Goal: Task Accomplishment & Management: Use online tool/utility

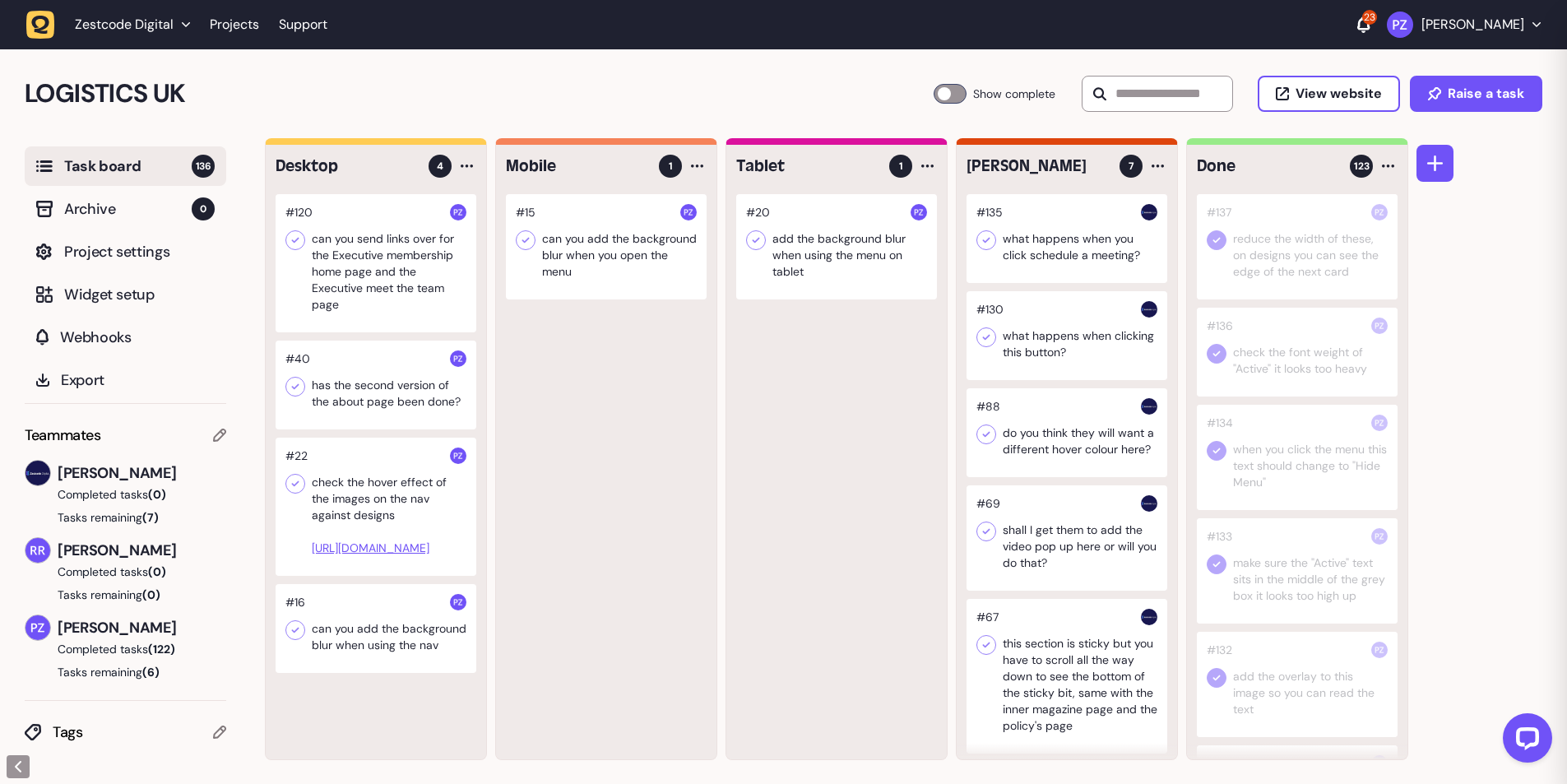
scroll to position [201, 0]
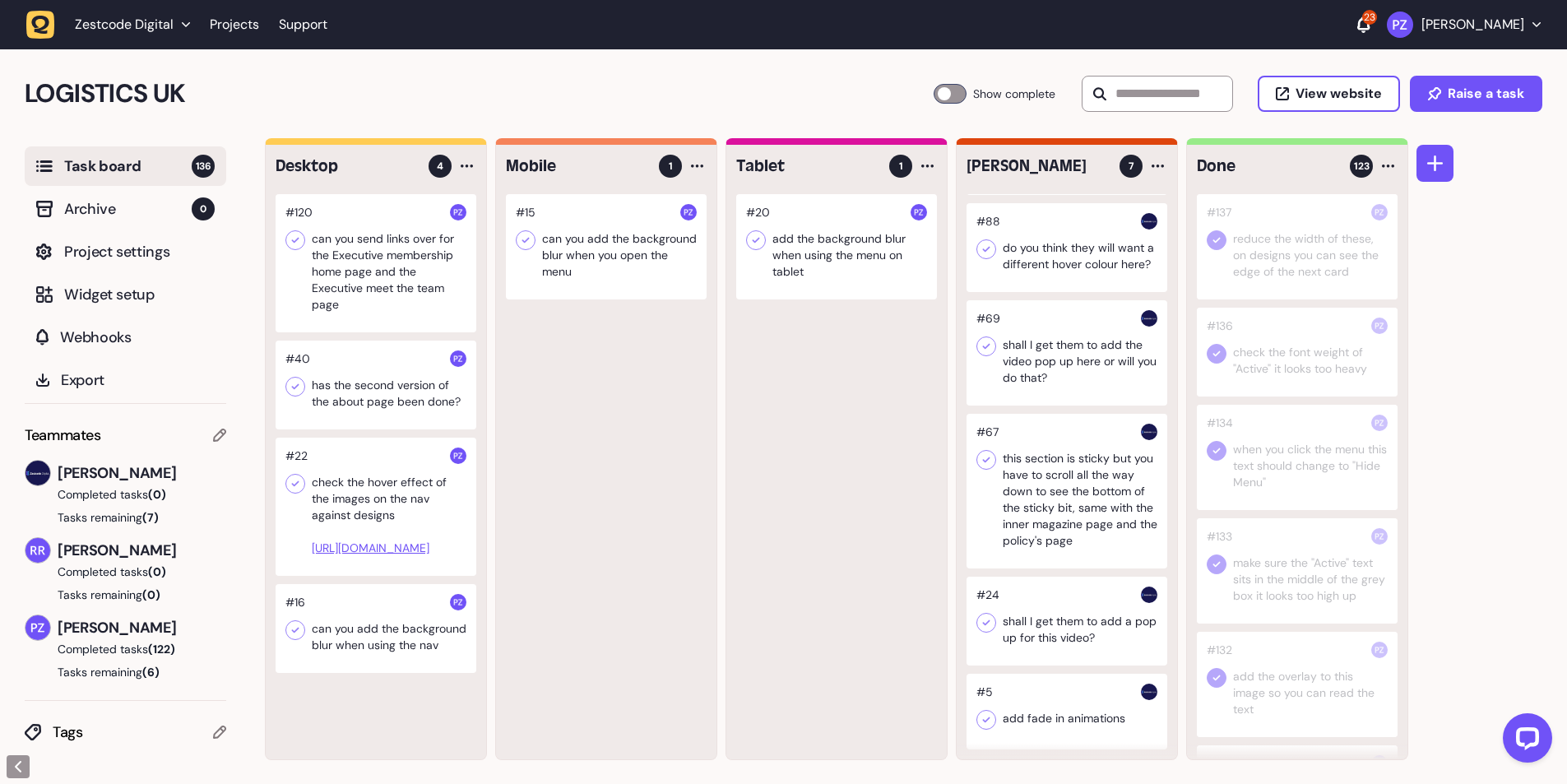
click at [368, 497] on div at bounding box center [375, 506] width 200 height 138
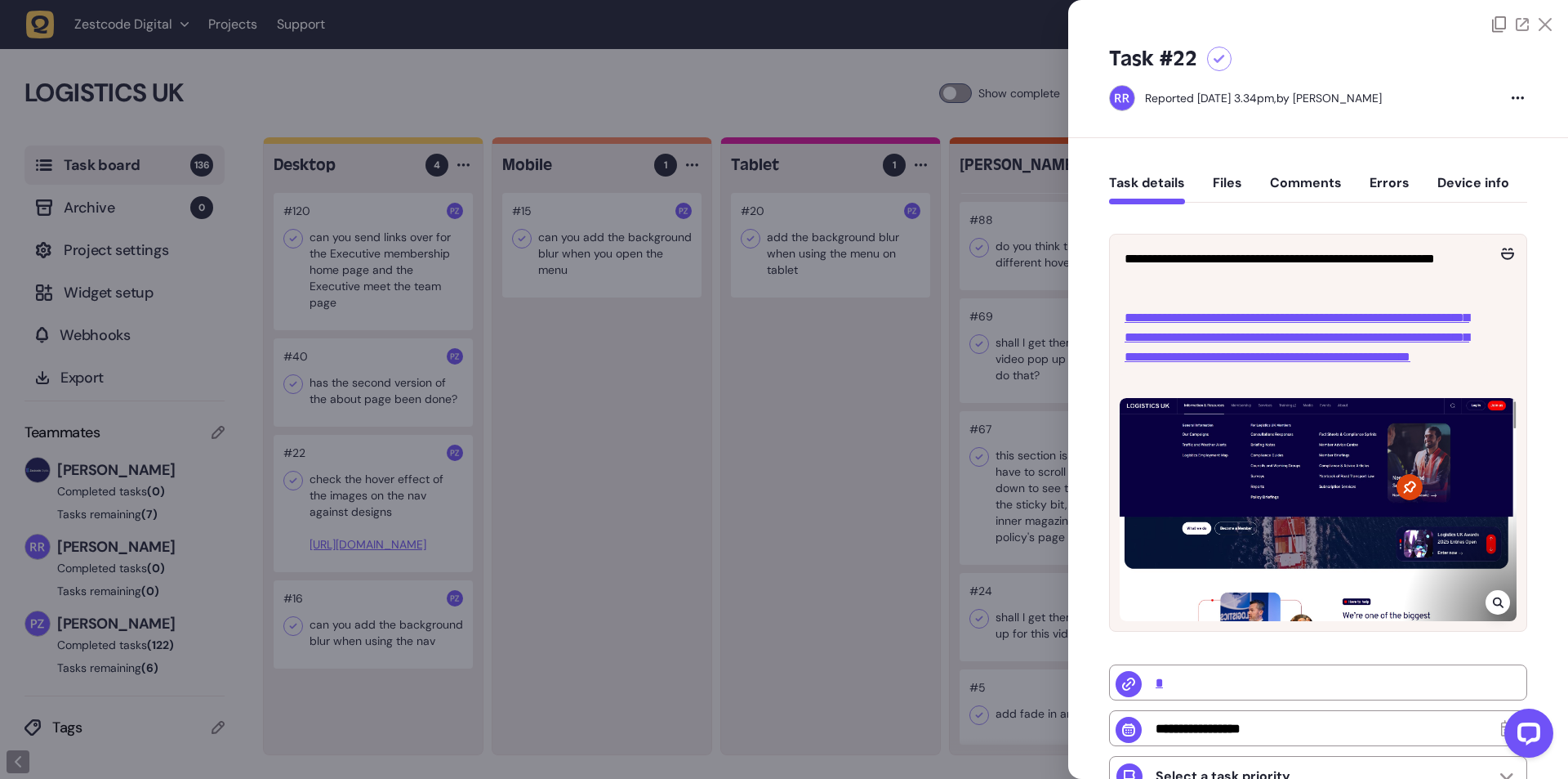
click at [365, 489] on div at bounding box center [784, 390] width 1568 height 779
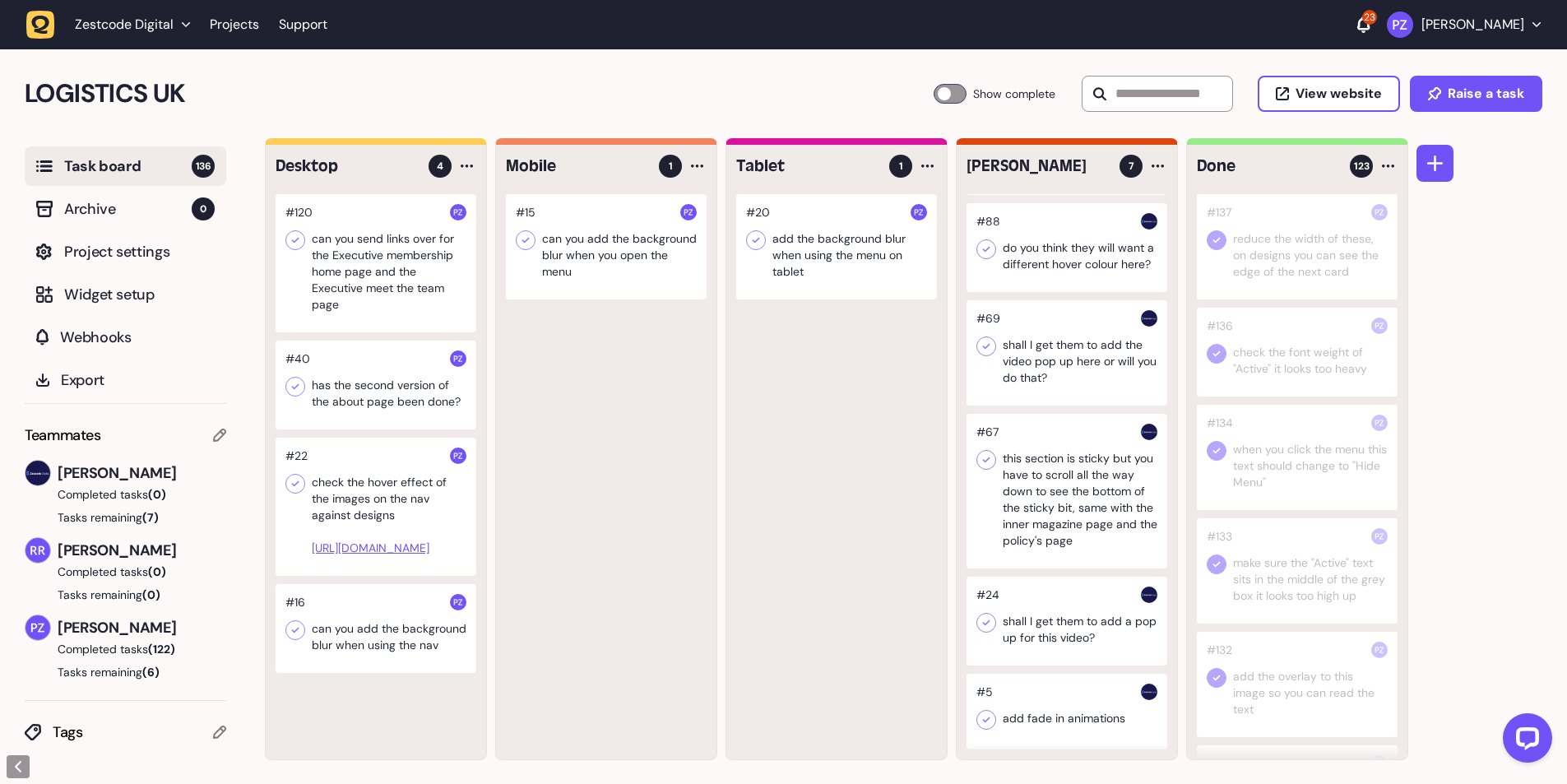
click at [329, 486] on div at bounding box center [375, 506] width 200 height 138
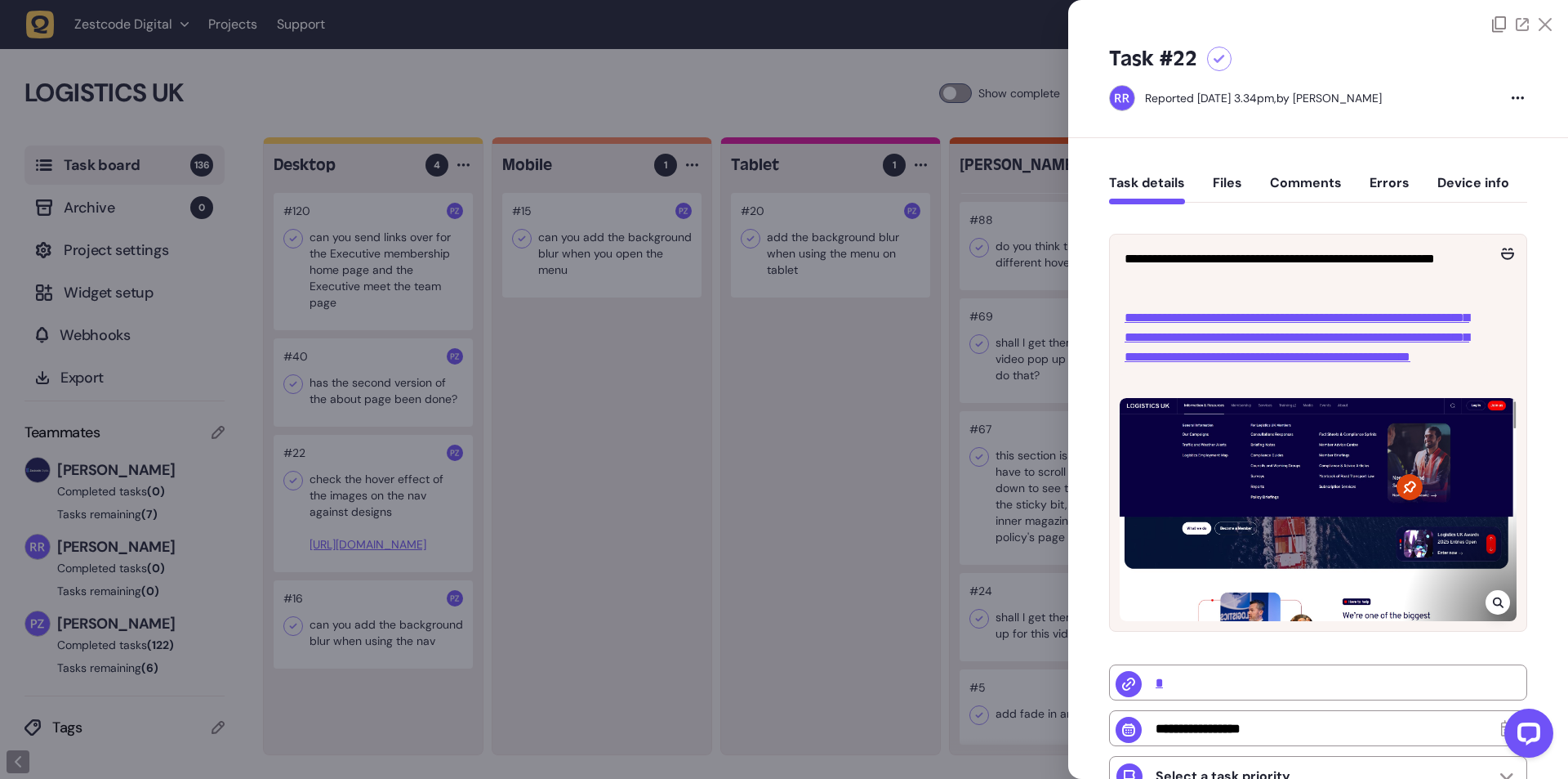
click at [779, 475] on div at bounding box center [784, 390] width 1568 height 779
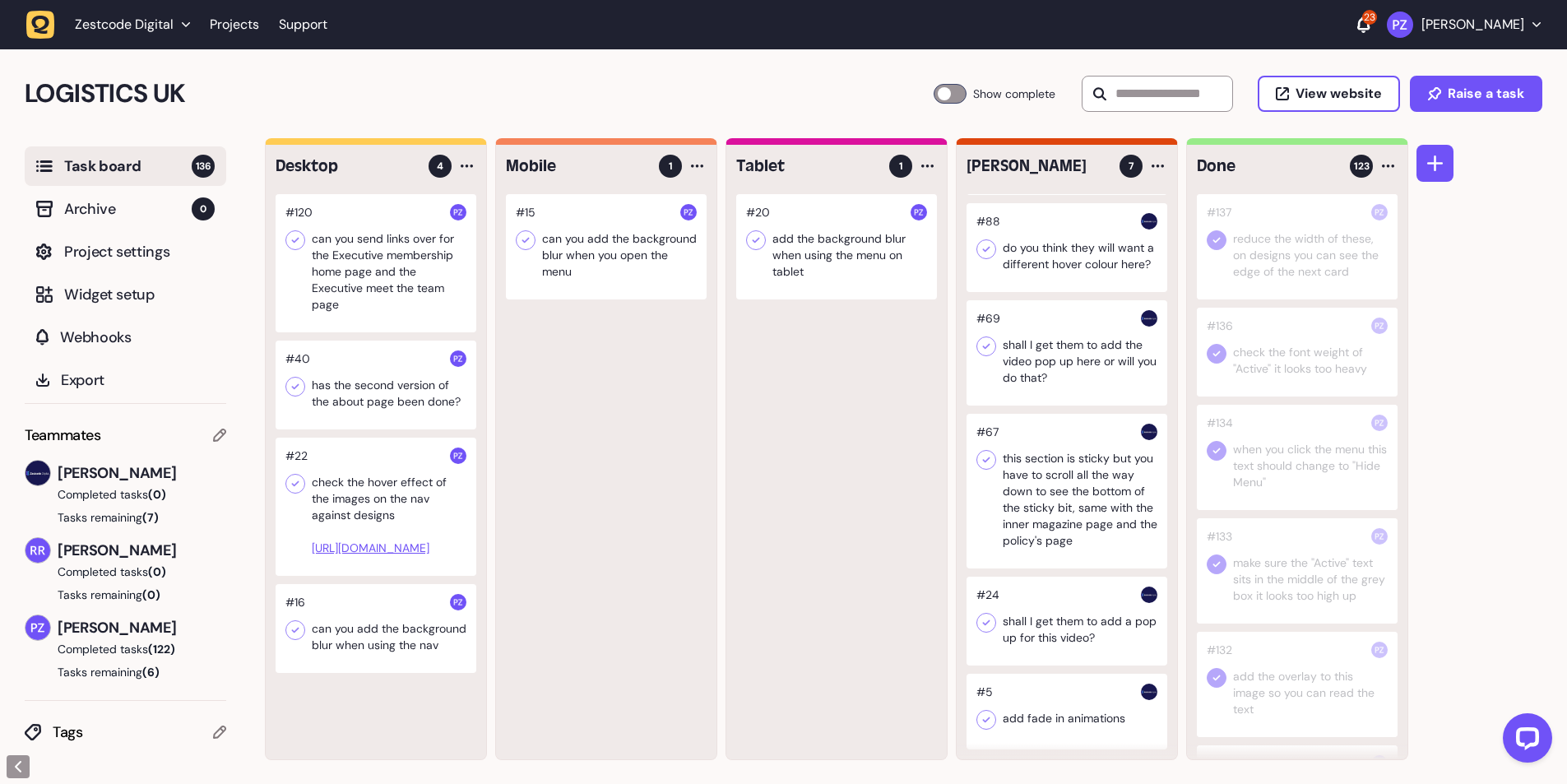
click at [361, 657] on div at bounding box center [375, 628] width 200 height 89
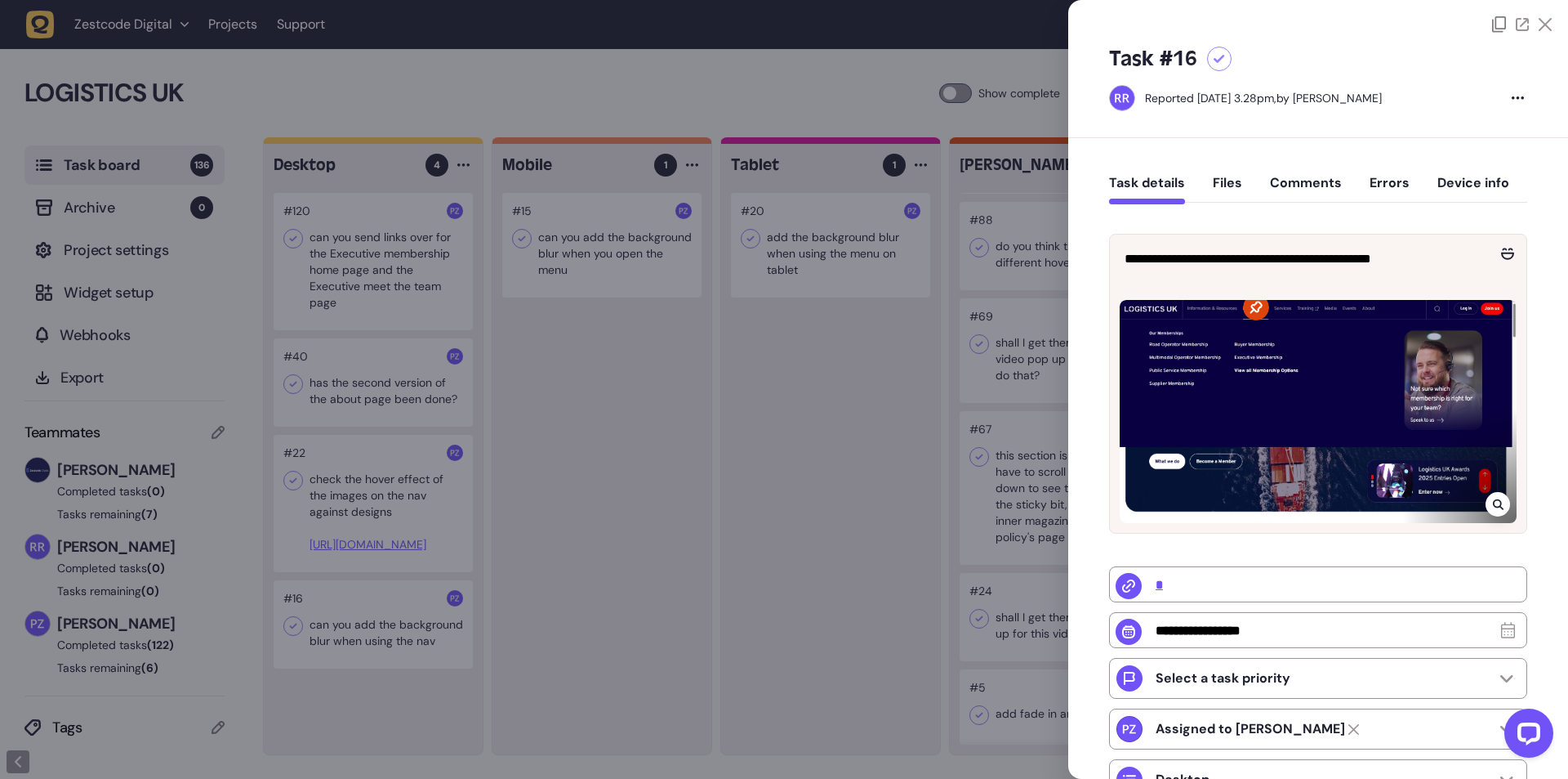
click at [1494, 504] on icon at bounding box center [1497, 505] width 10 height 10
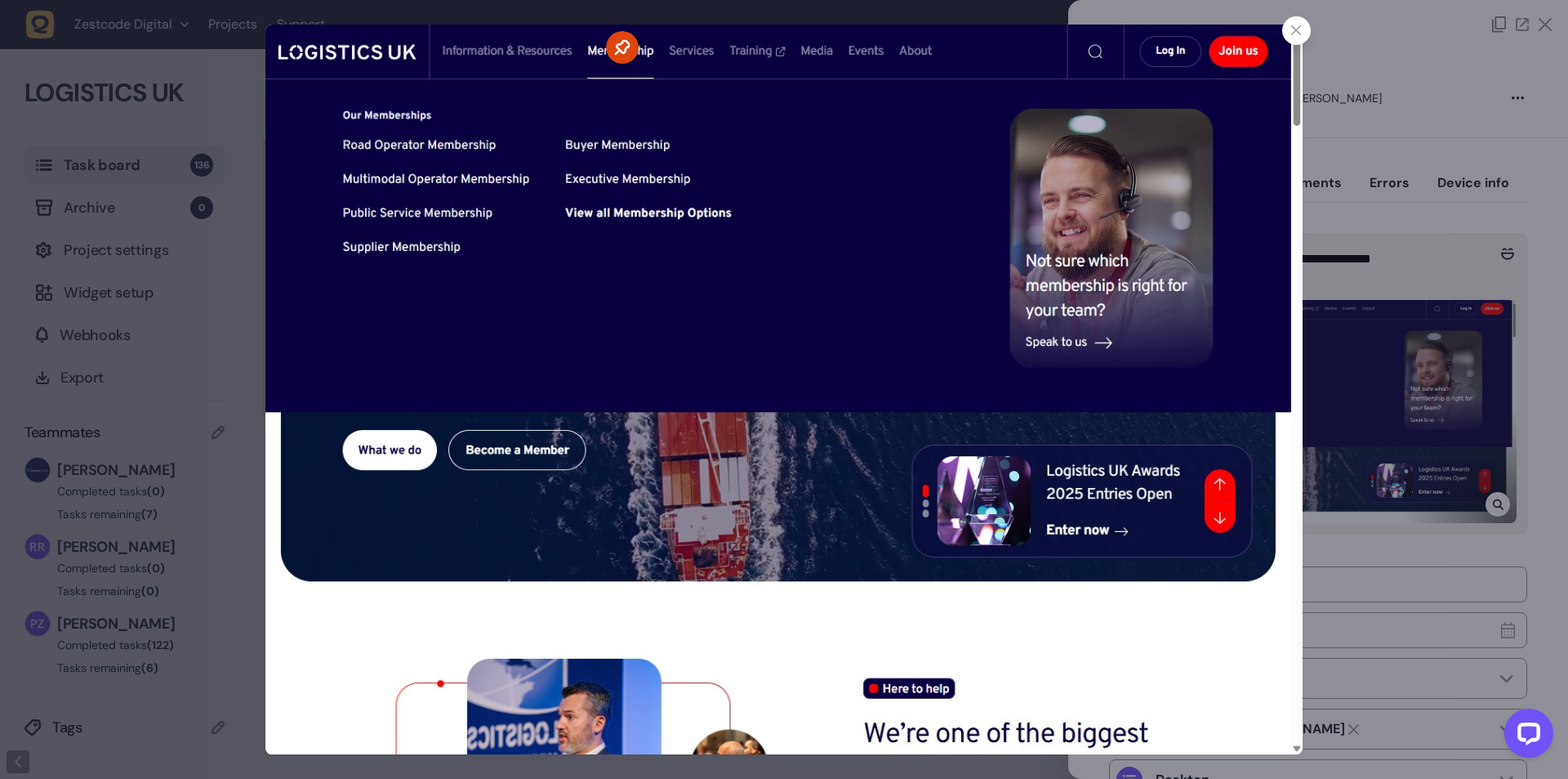
click at [1289, 37] on div at bounding box center [1296, 31] width 29 height 29
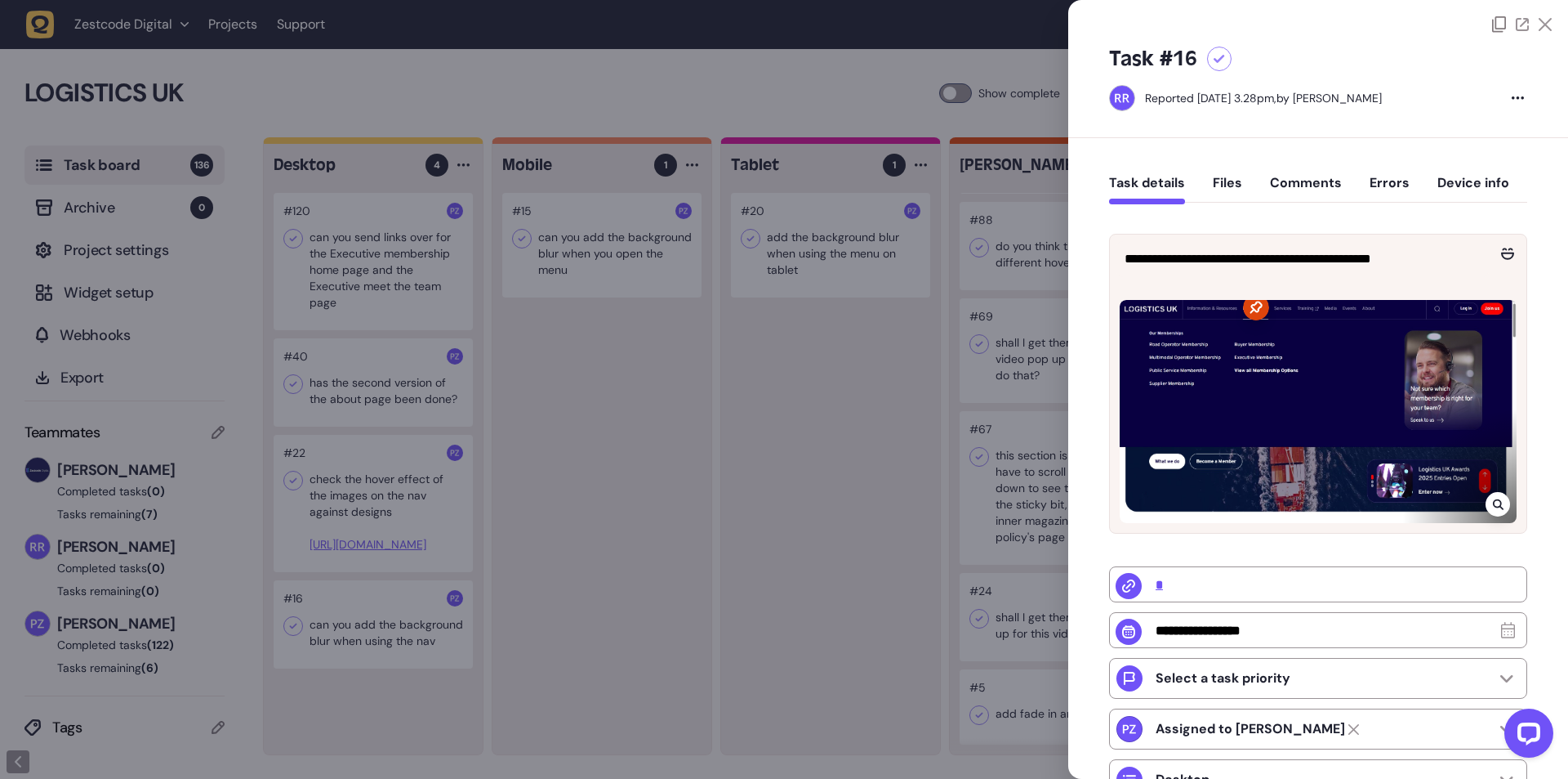
click at [770, 500] on div at bounding box center [784, 390] width 1568 height 779
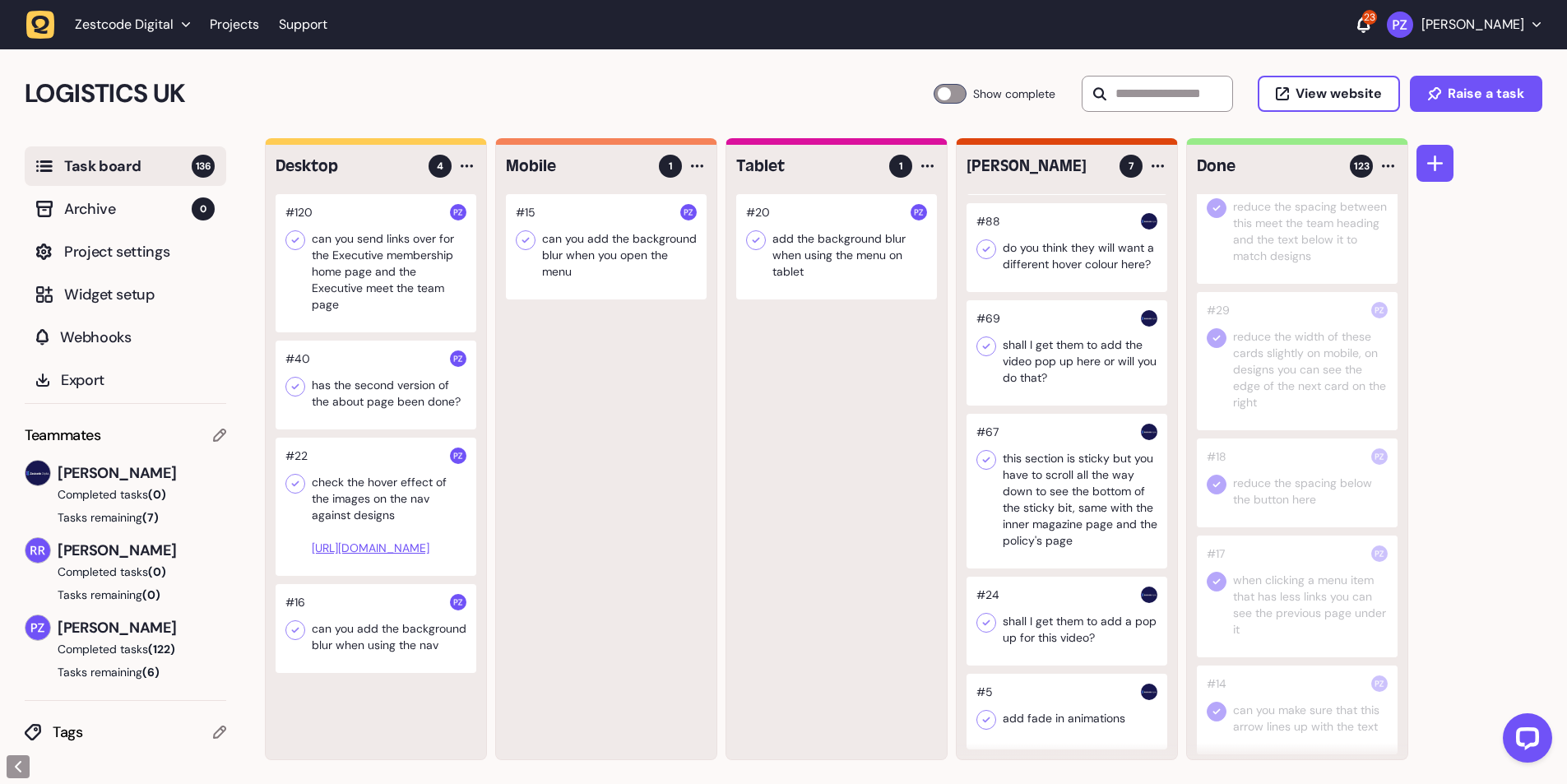
scroll to position [12257, 0]
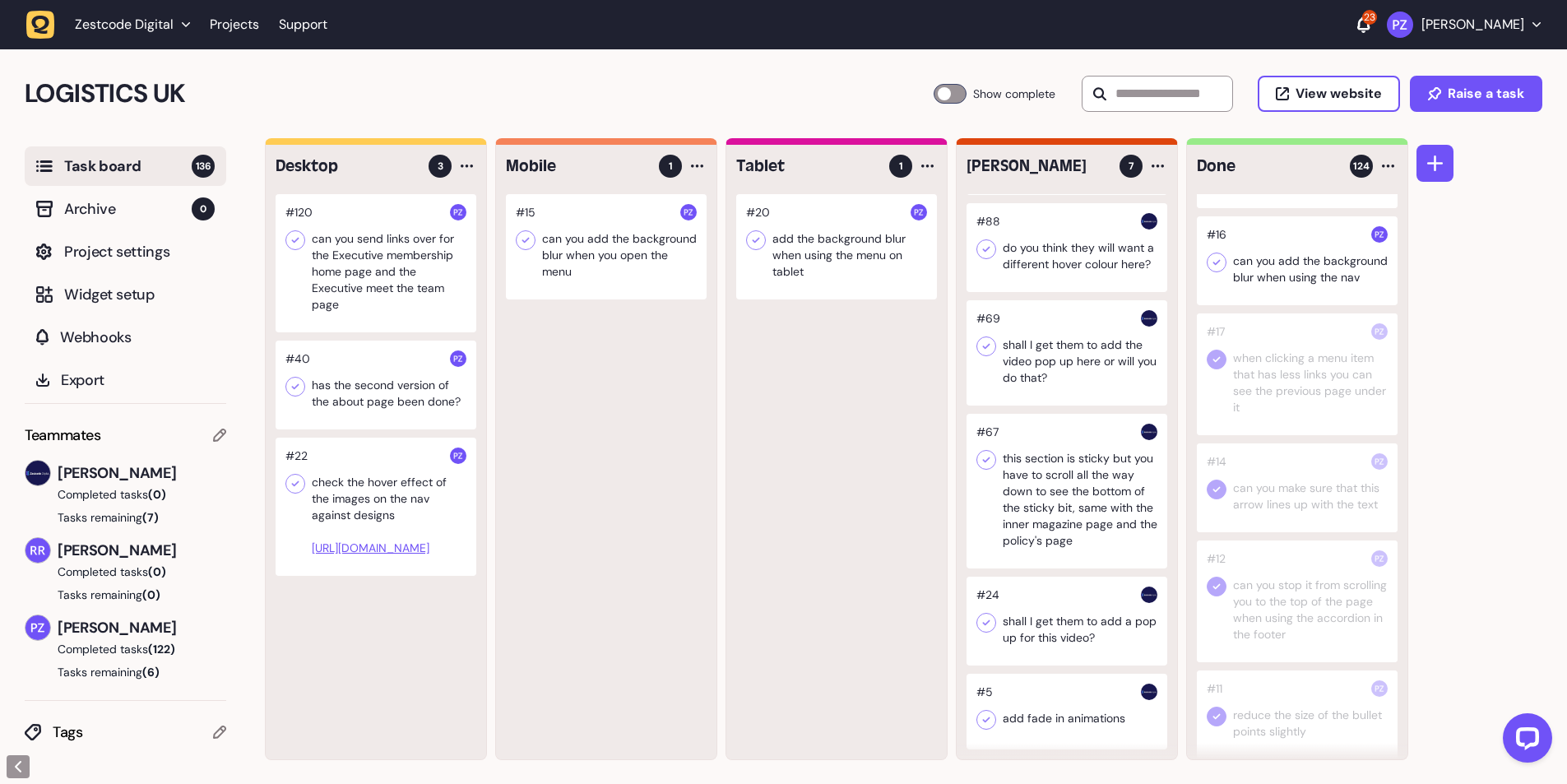
click at [1214, 271] on icon at bounding box center [1216, 262] width 17 height 17
click at [597, 253] on div at bounding box center [606, 247] width 200 height 105
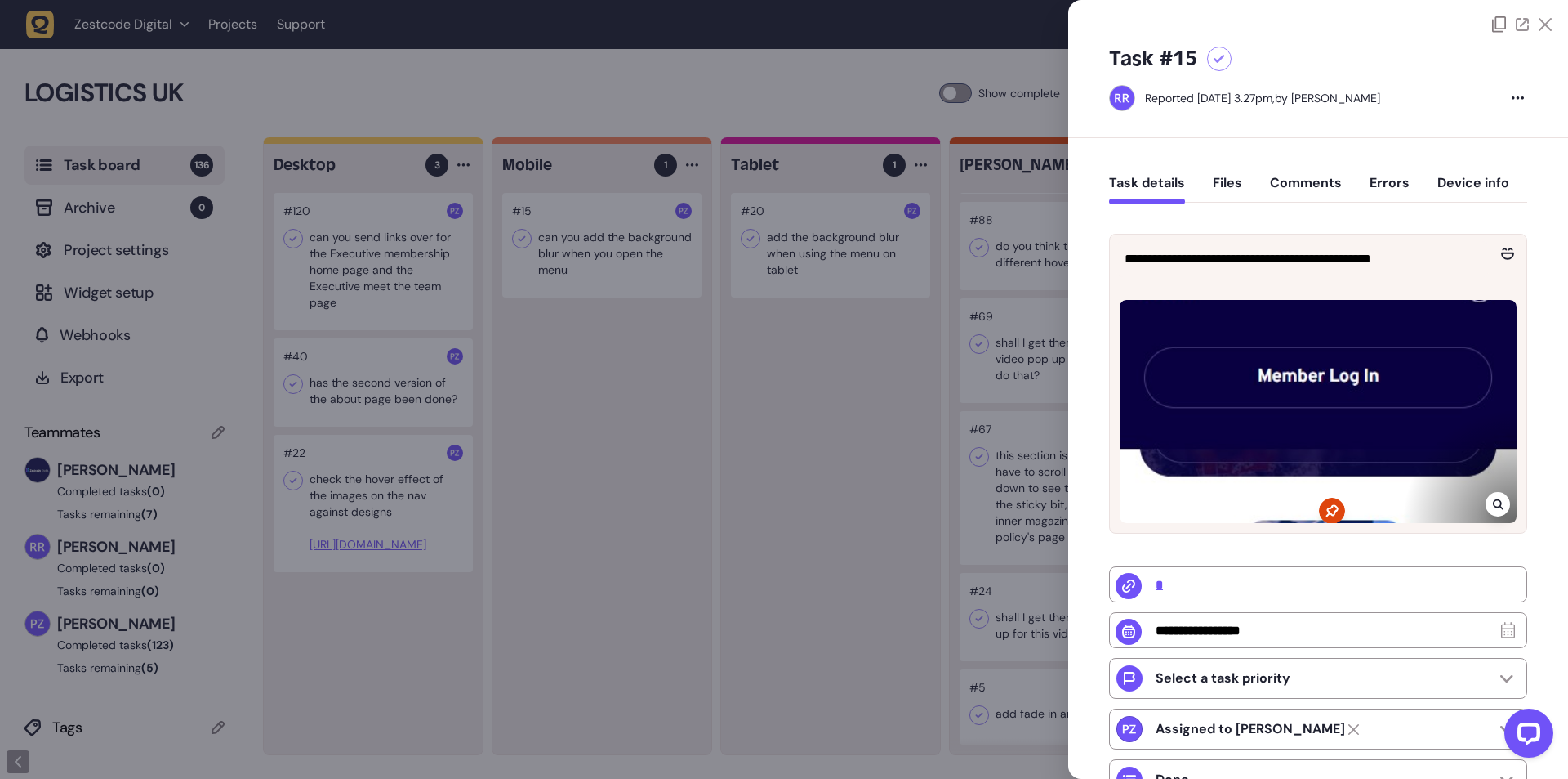
click at [1492, 505] on icon at bounding box center [1497, 505] width 10 height 10
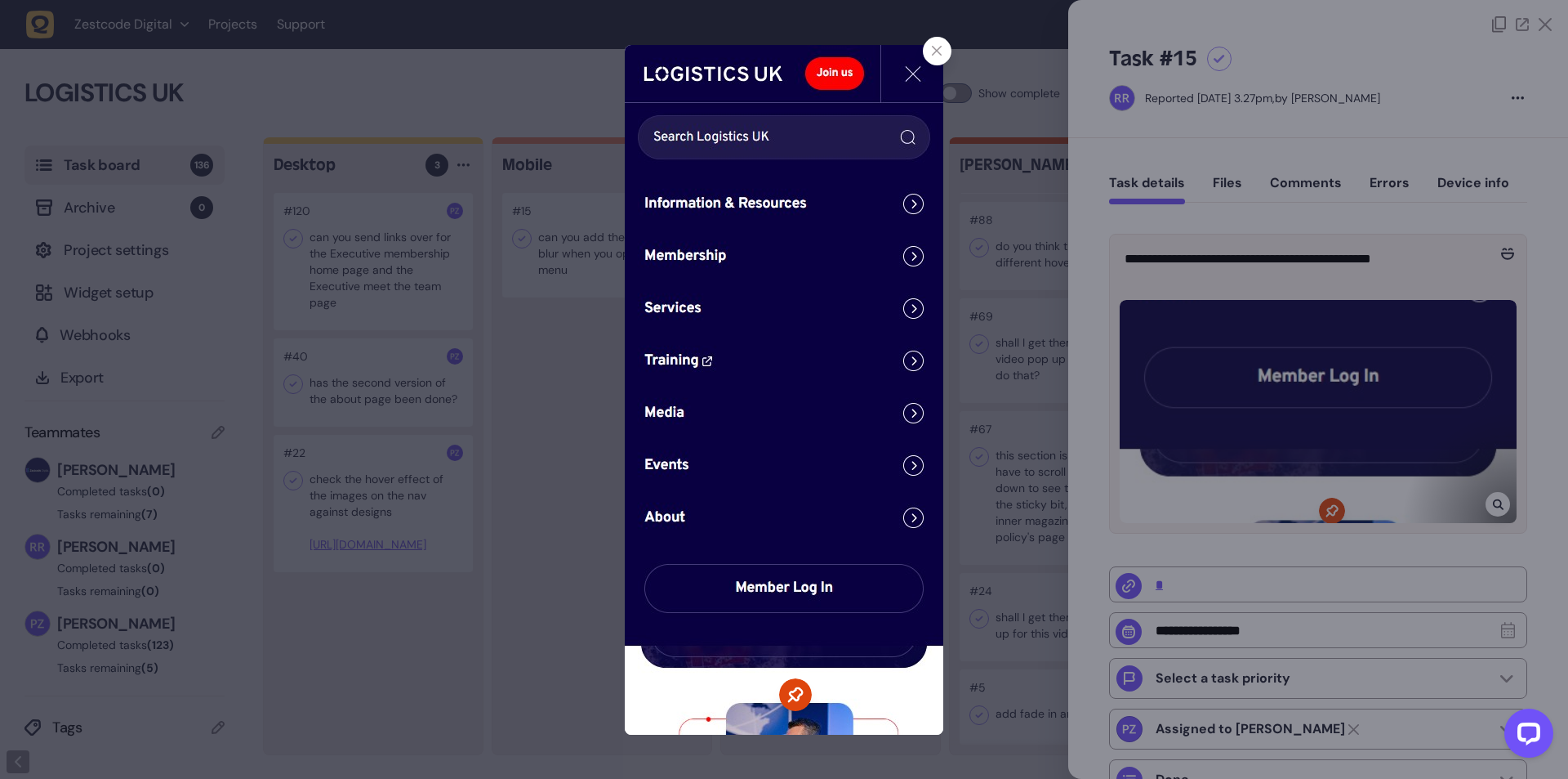
click at [1050, 507] on div at bounding box center [784, 390] width 1568 height 779
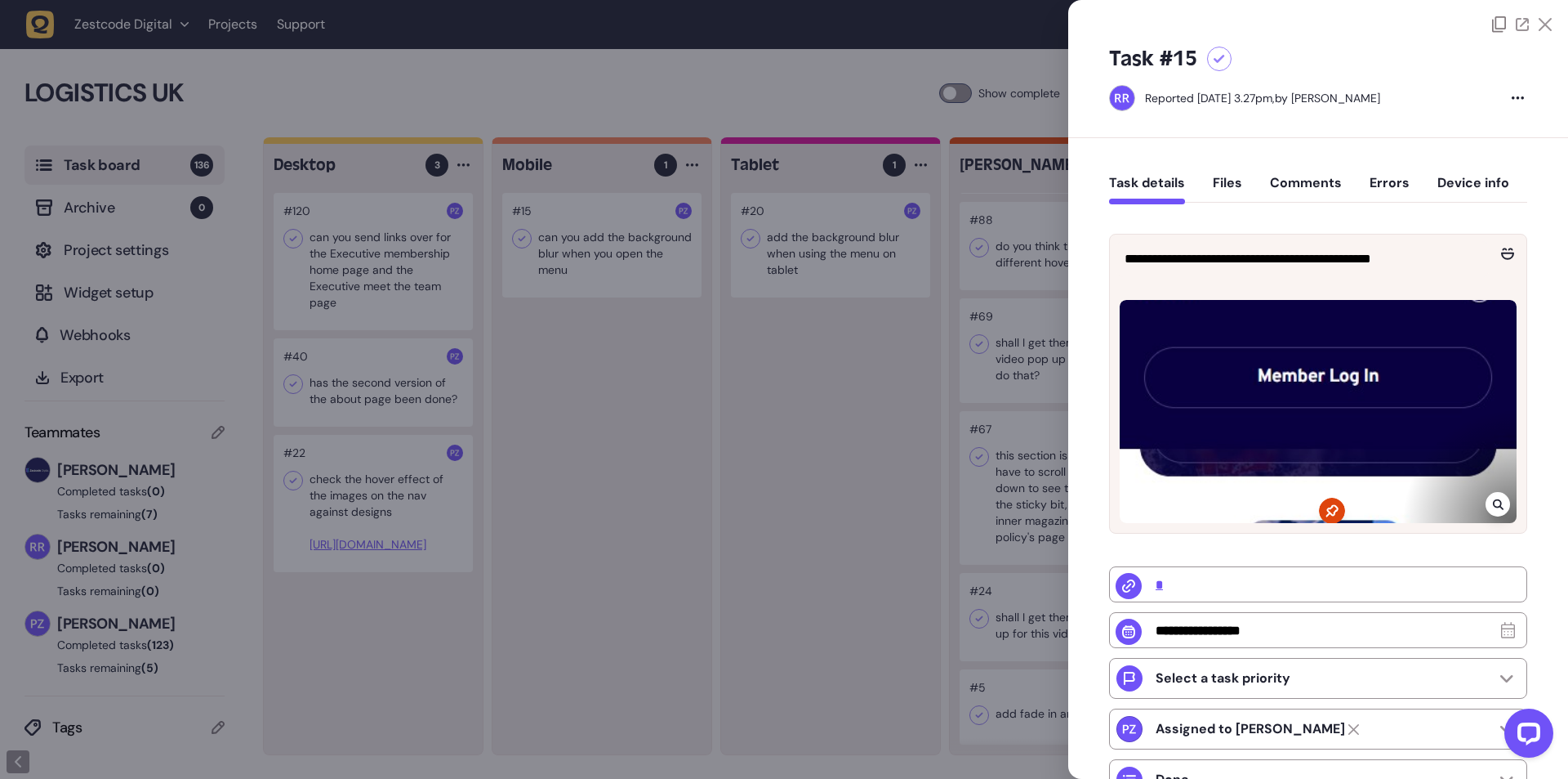
drag, startPoint x: 768, startPoint y: 383, endPoint x: 745, endPoint y: 361, distance: 31.8
click at [768, 382] on div at bounding box center [784, 390] width 1568 height 779
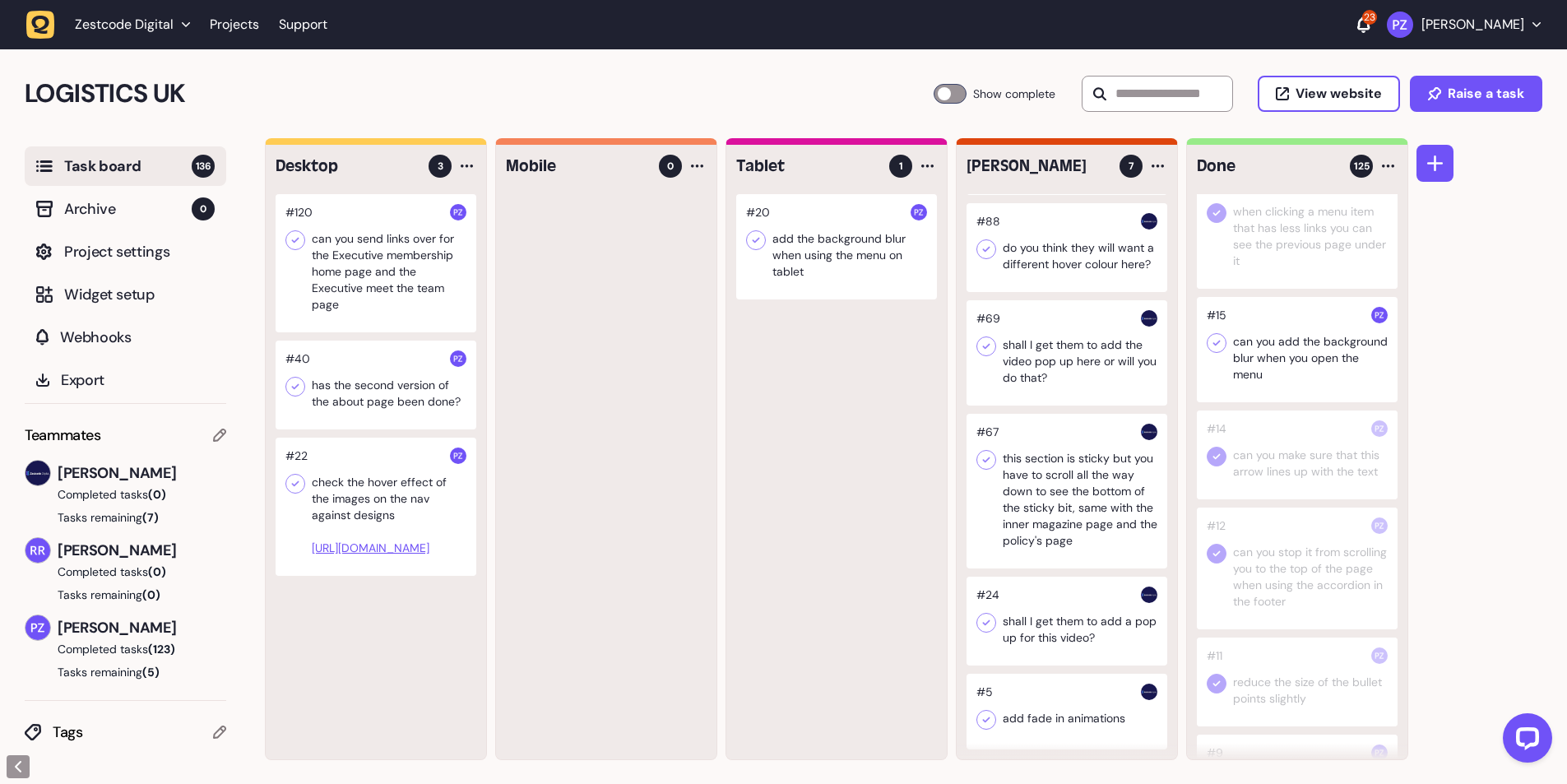
scroll to position [12366, 0]
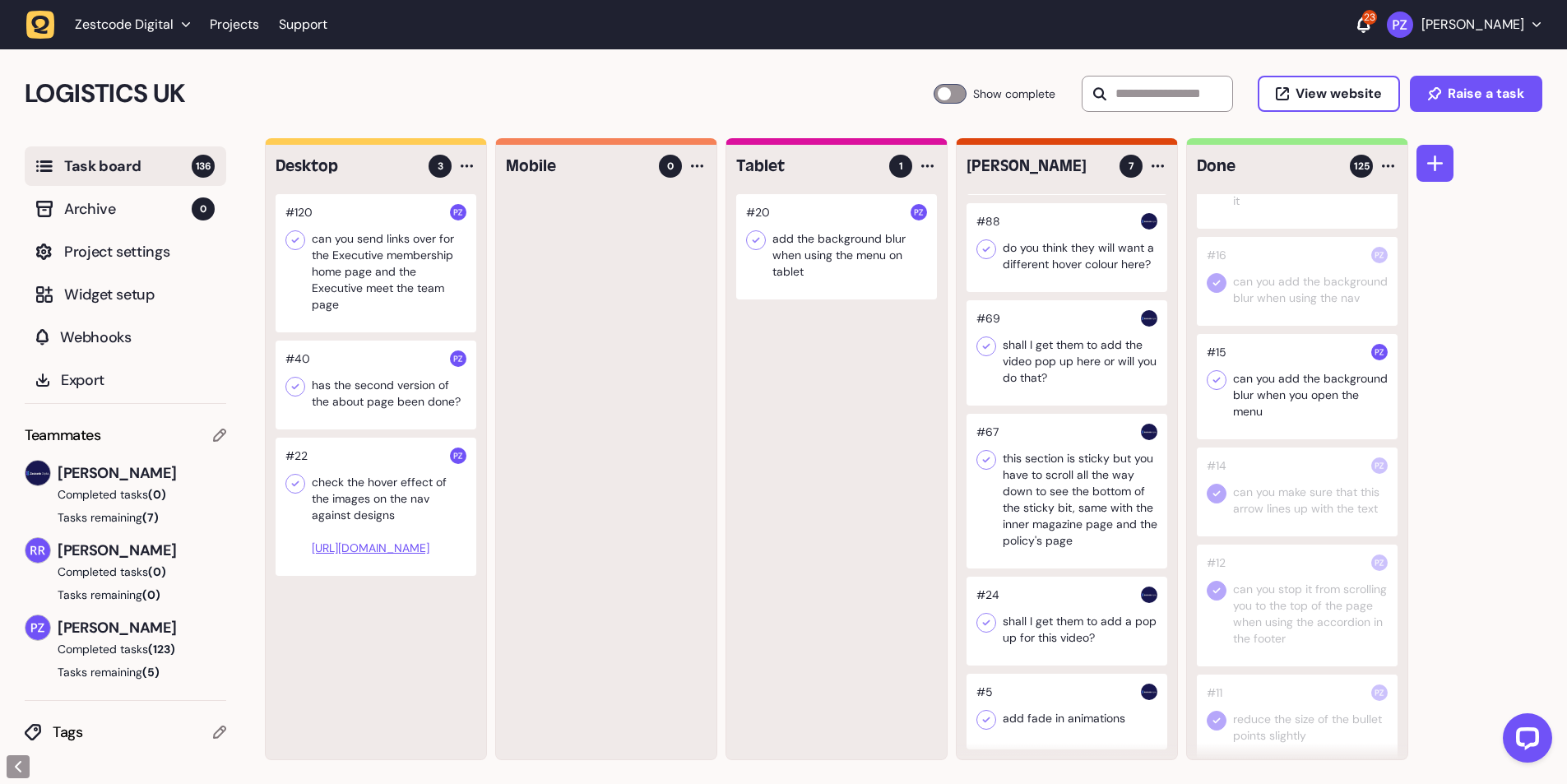
click at [1214, 388] on icon at bounding box center [1216, 380] width 17 height 17
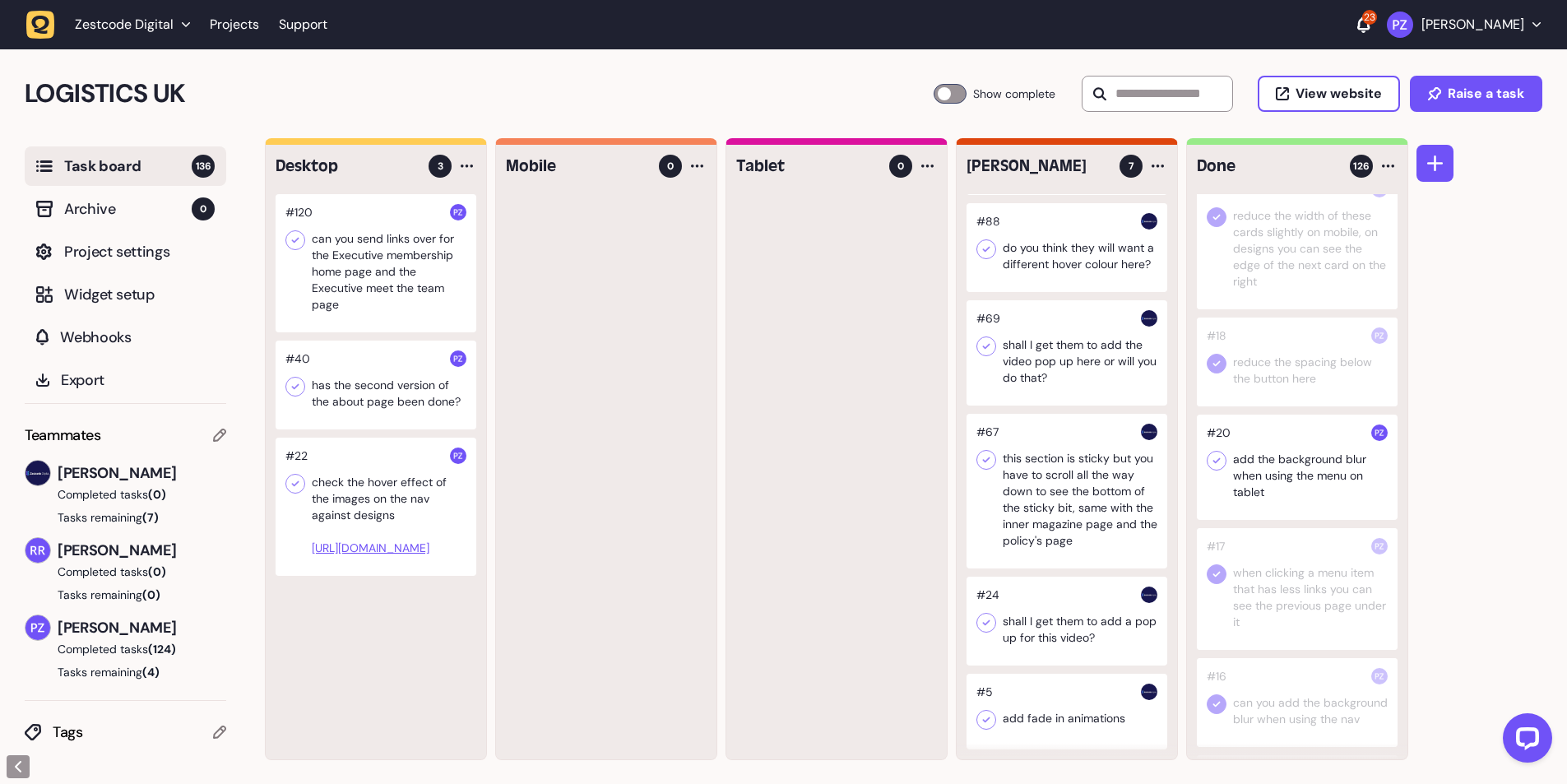
scroll to position [12038, 0]
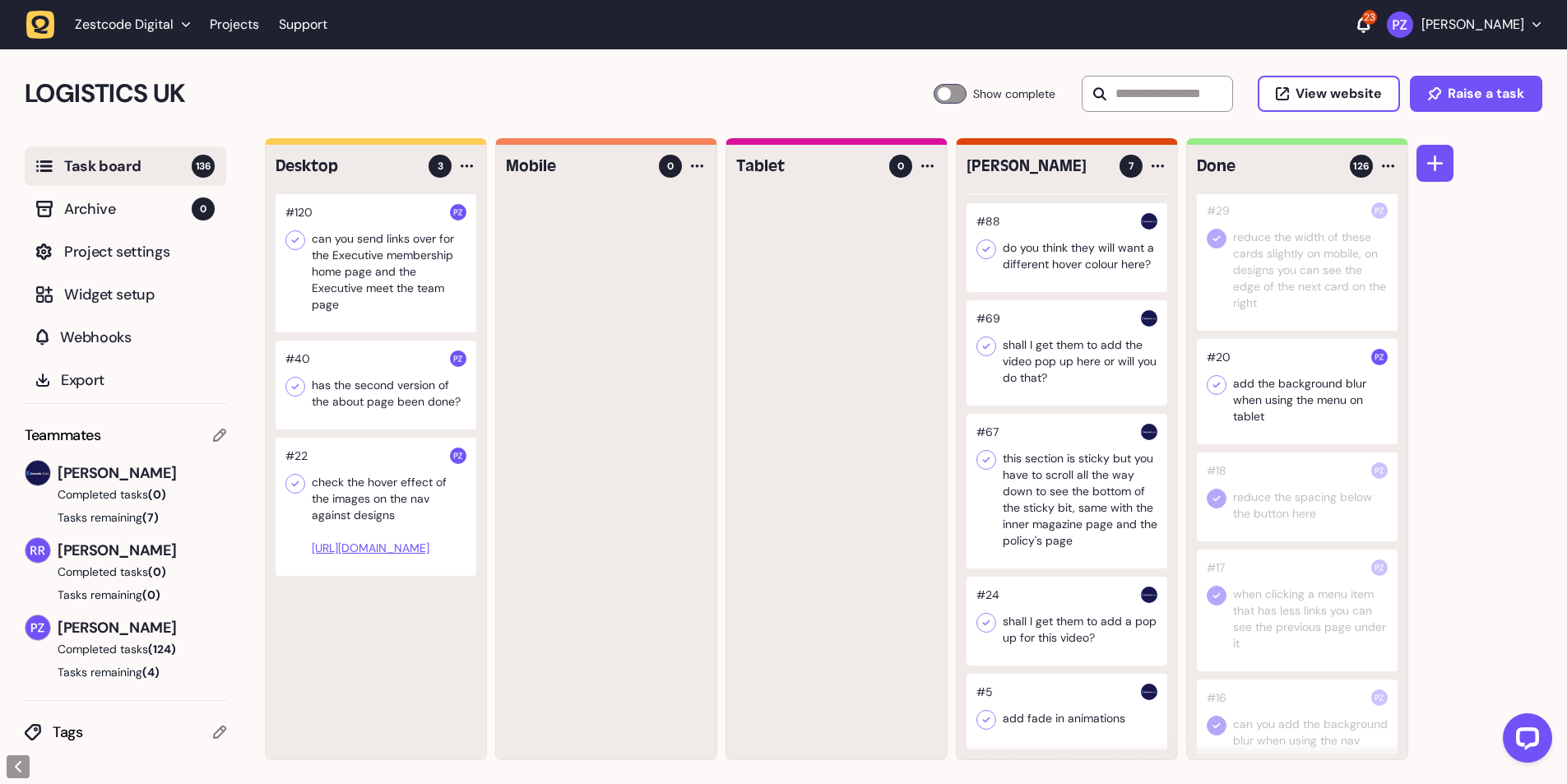
click at [1218, 388] on icon at bounding box center [1217, 385] width 7 height 6
click at [377, 505] on div at bounding box center [375, 506] width 200 height 138
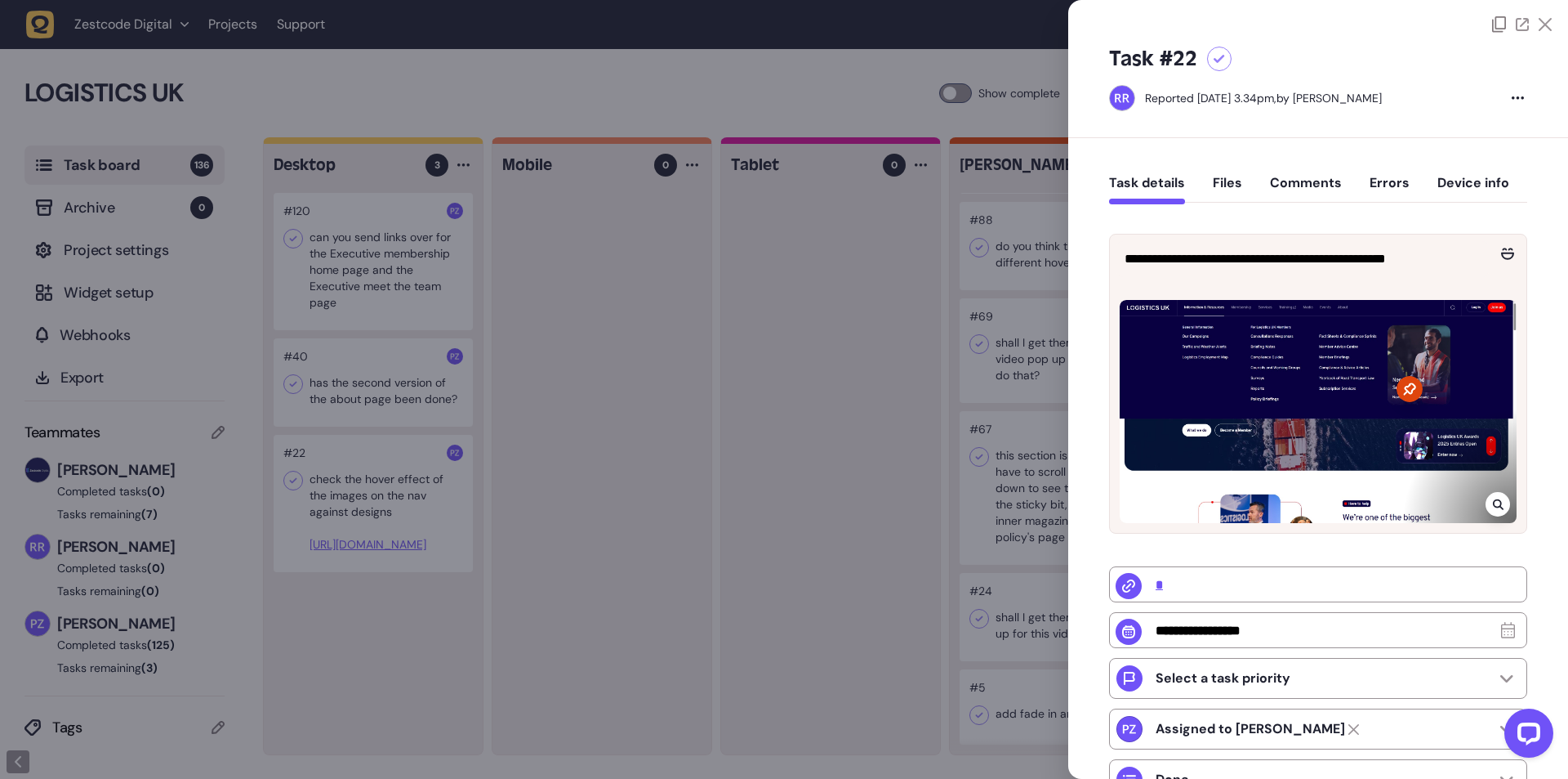
click at [313, 493] on div at bounding box center [784, 390] width 1568 height 779
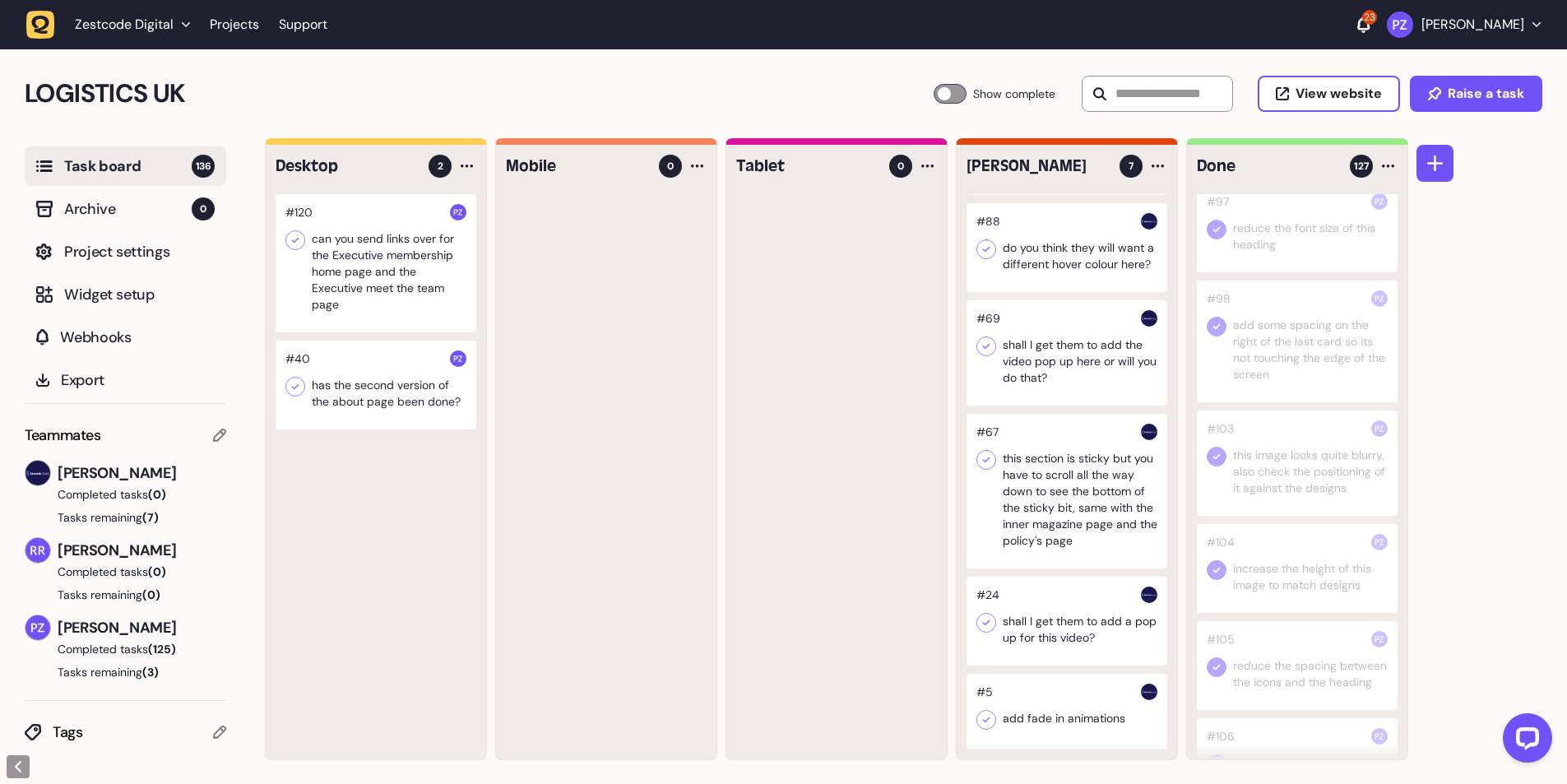
scroll to position [7936, 0]
click at [850, 394] on div at bounding box center [836, 476] width 221 height 565
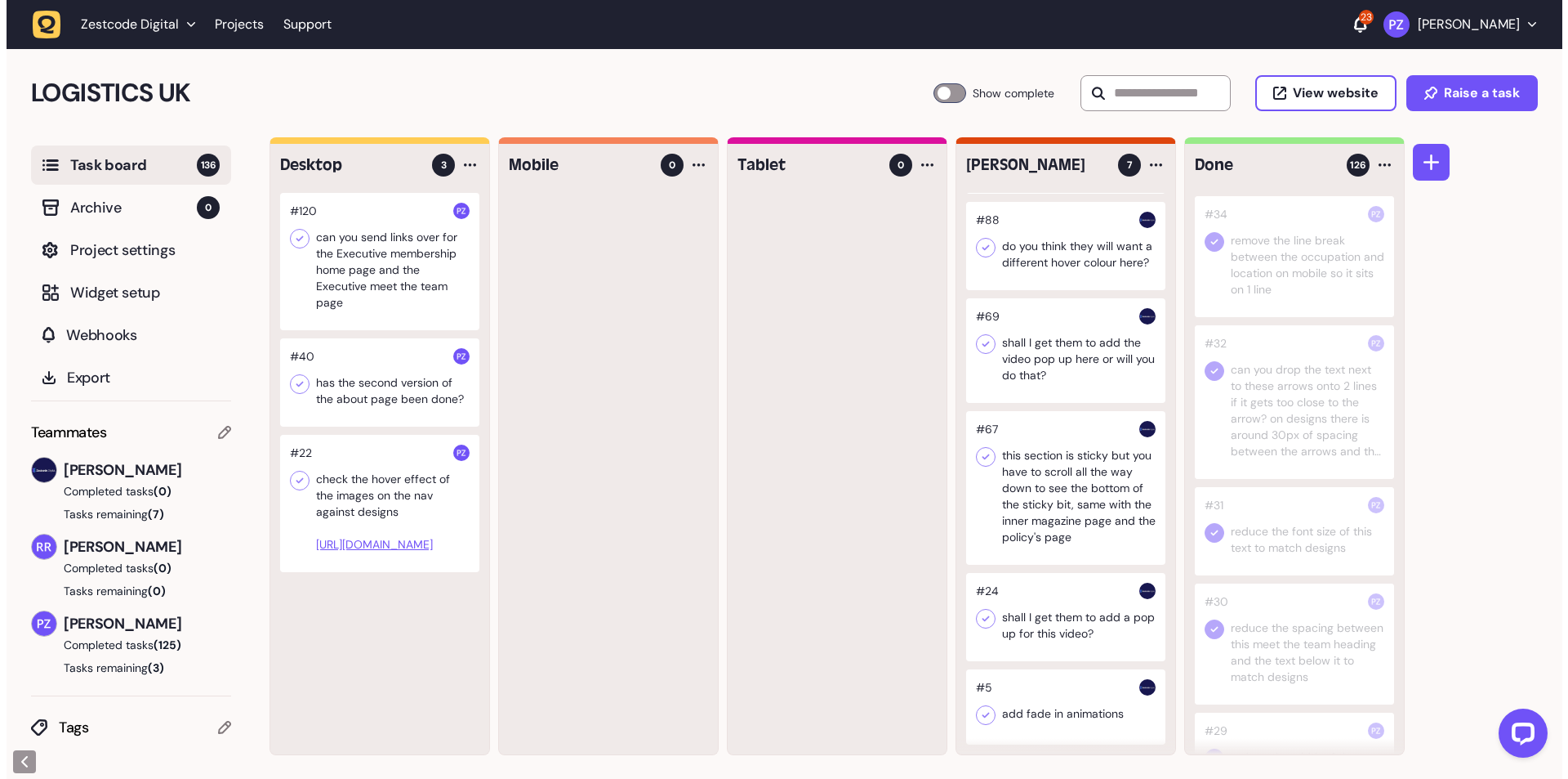
scroll to position [12094, 0]
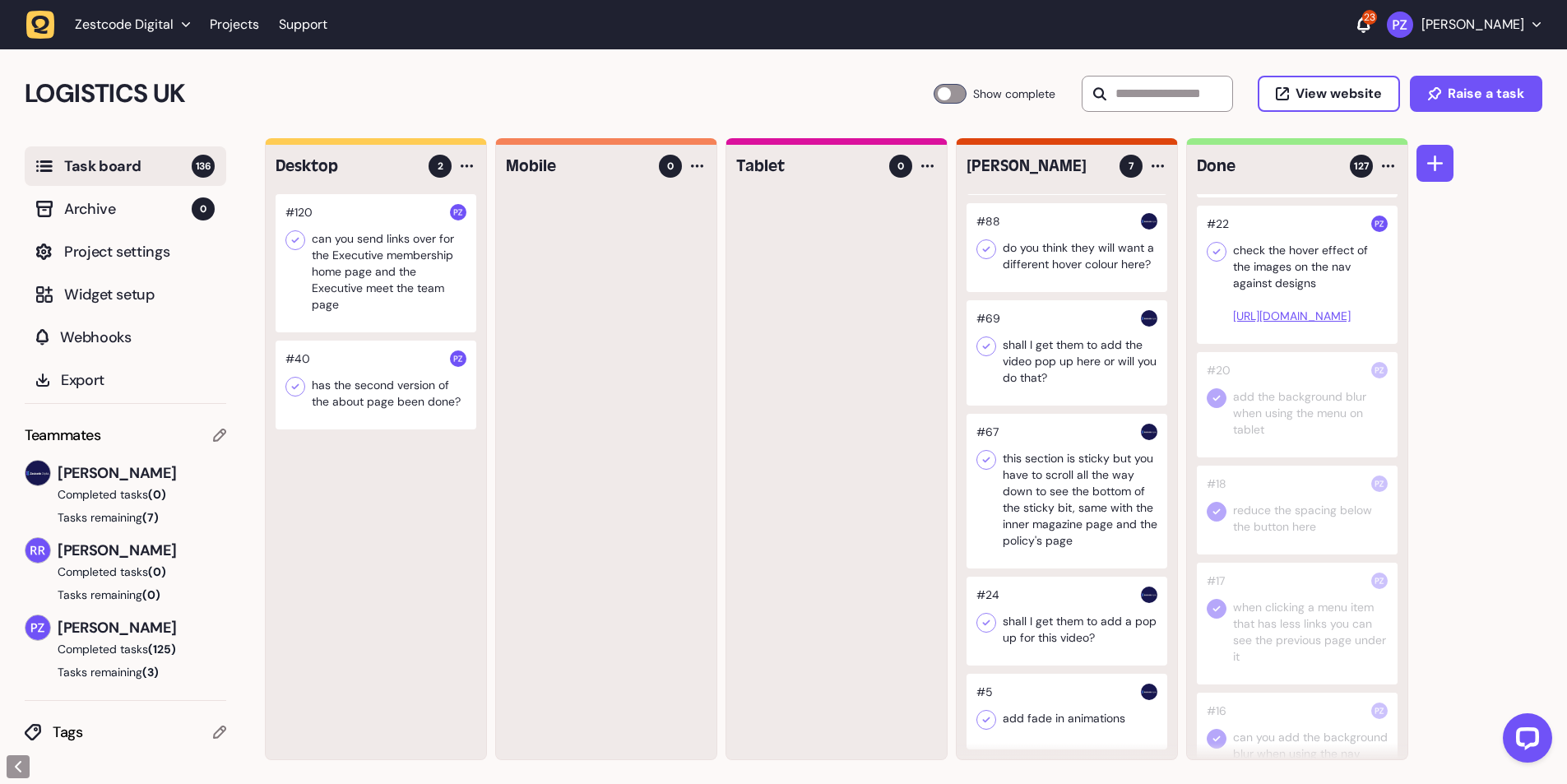
click at [1208, 344] on div at bounding box center [1297, 274] width 200 height 138
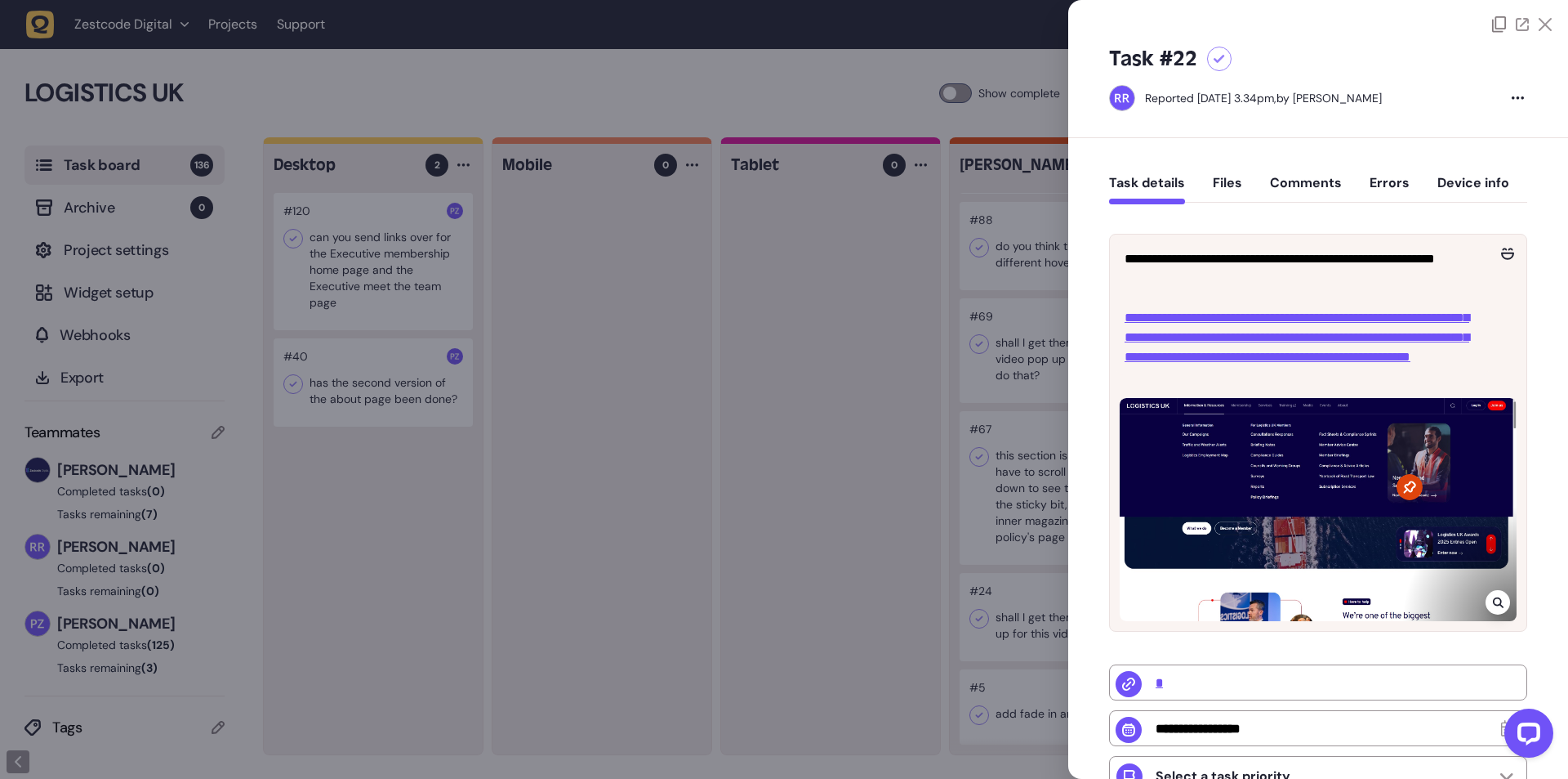
click at [767, 441] on div at bounding box center [784, 390] width 1568 height 779
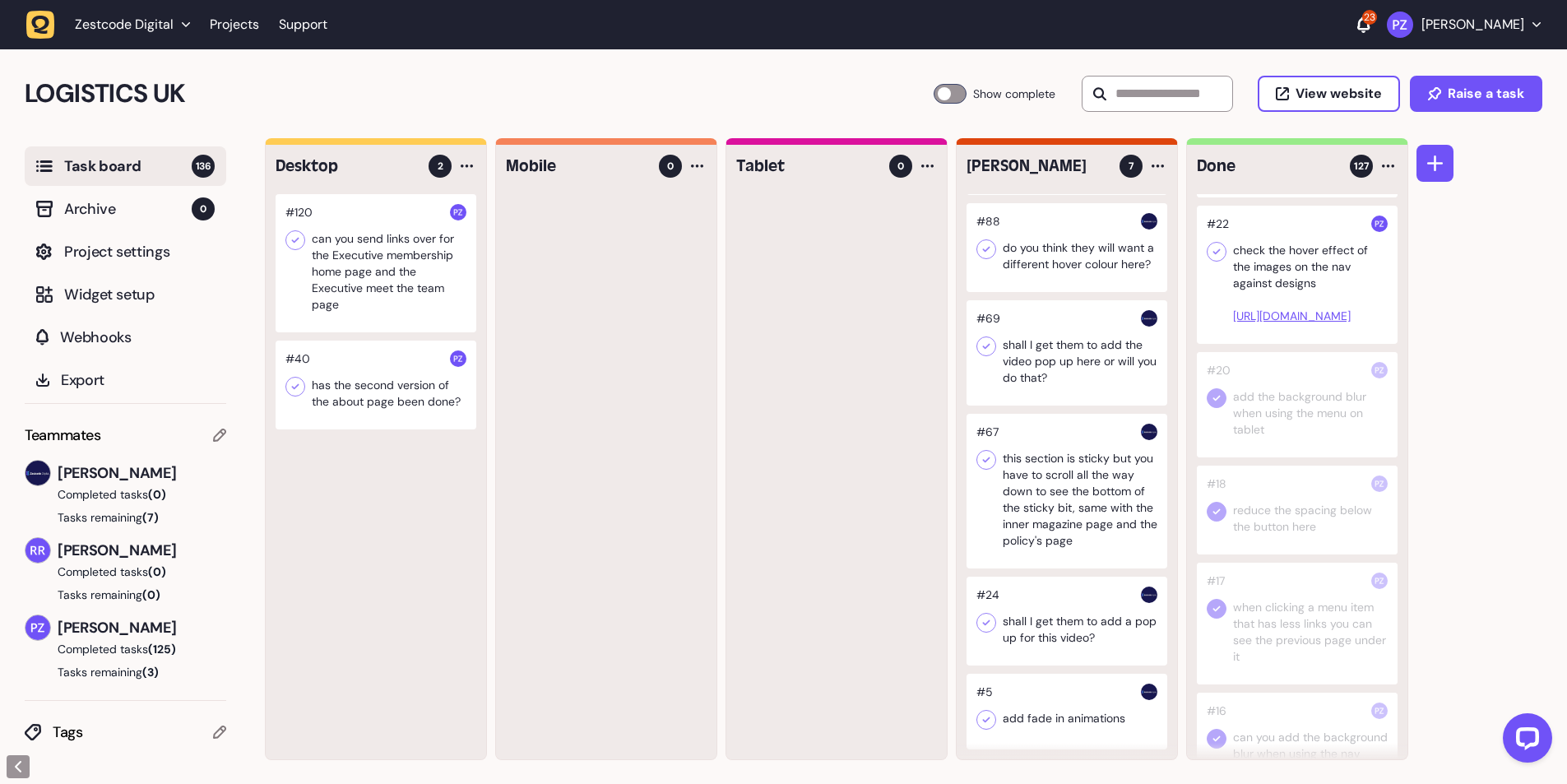
click at [1209, 260] on icon at bounding box center [1216, 251] width 17 height 17
click at [327, 401] on div at bounding box center [375, 384] width 200 height 89
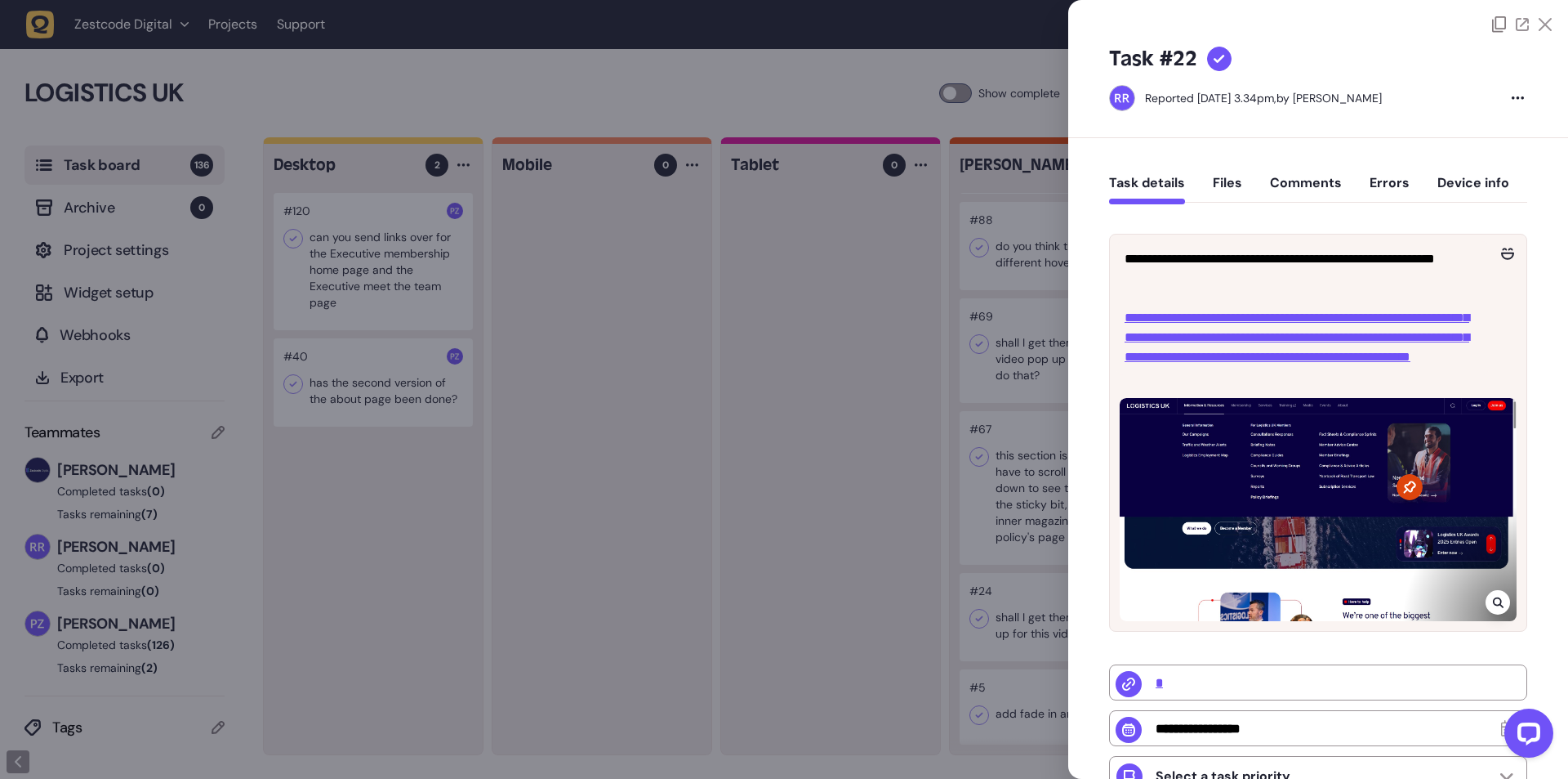
type input "******"
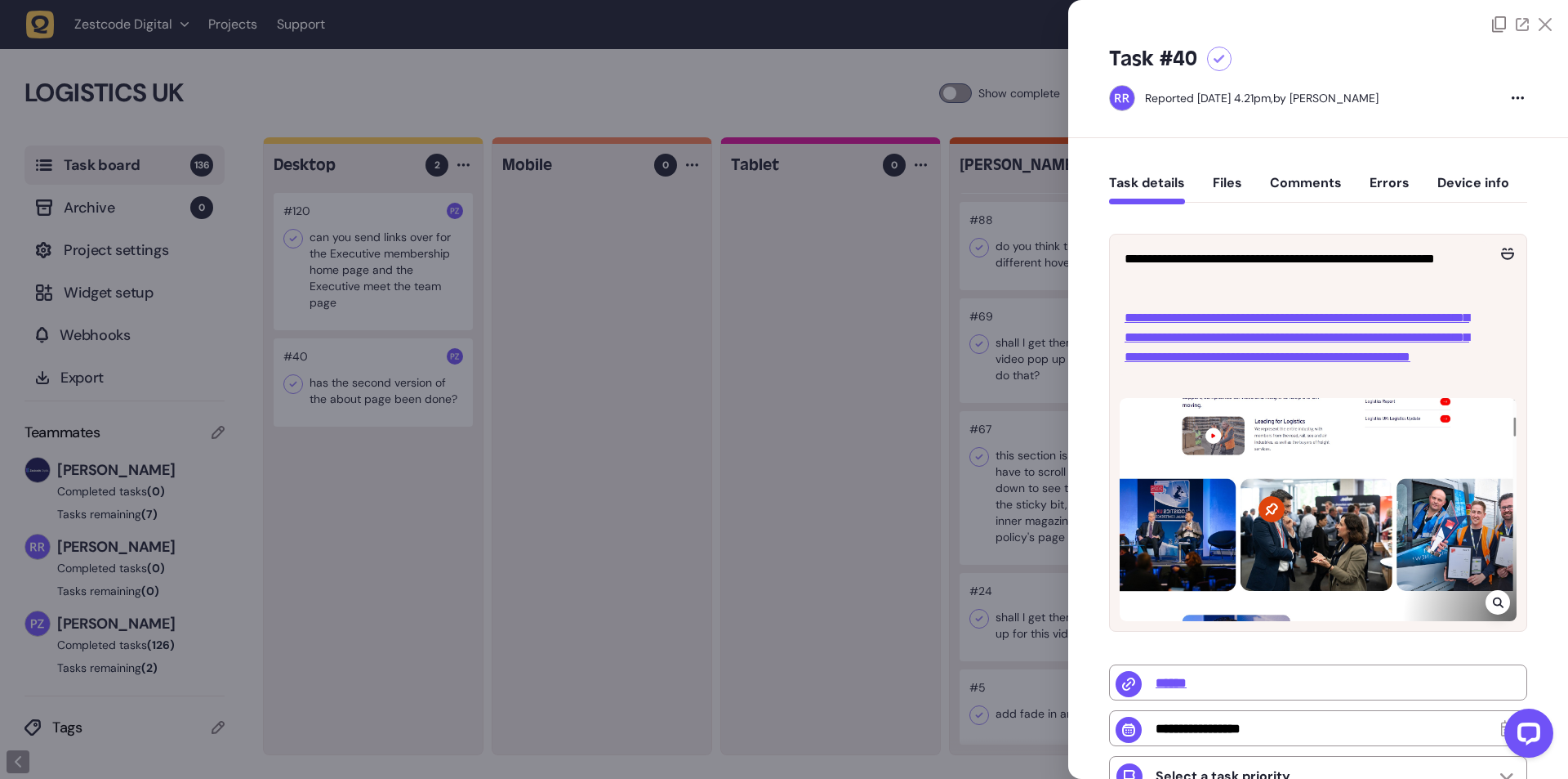
click at [325, 397] on div at bounding box center [784, 390] width 1568 height 779
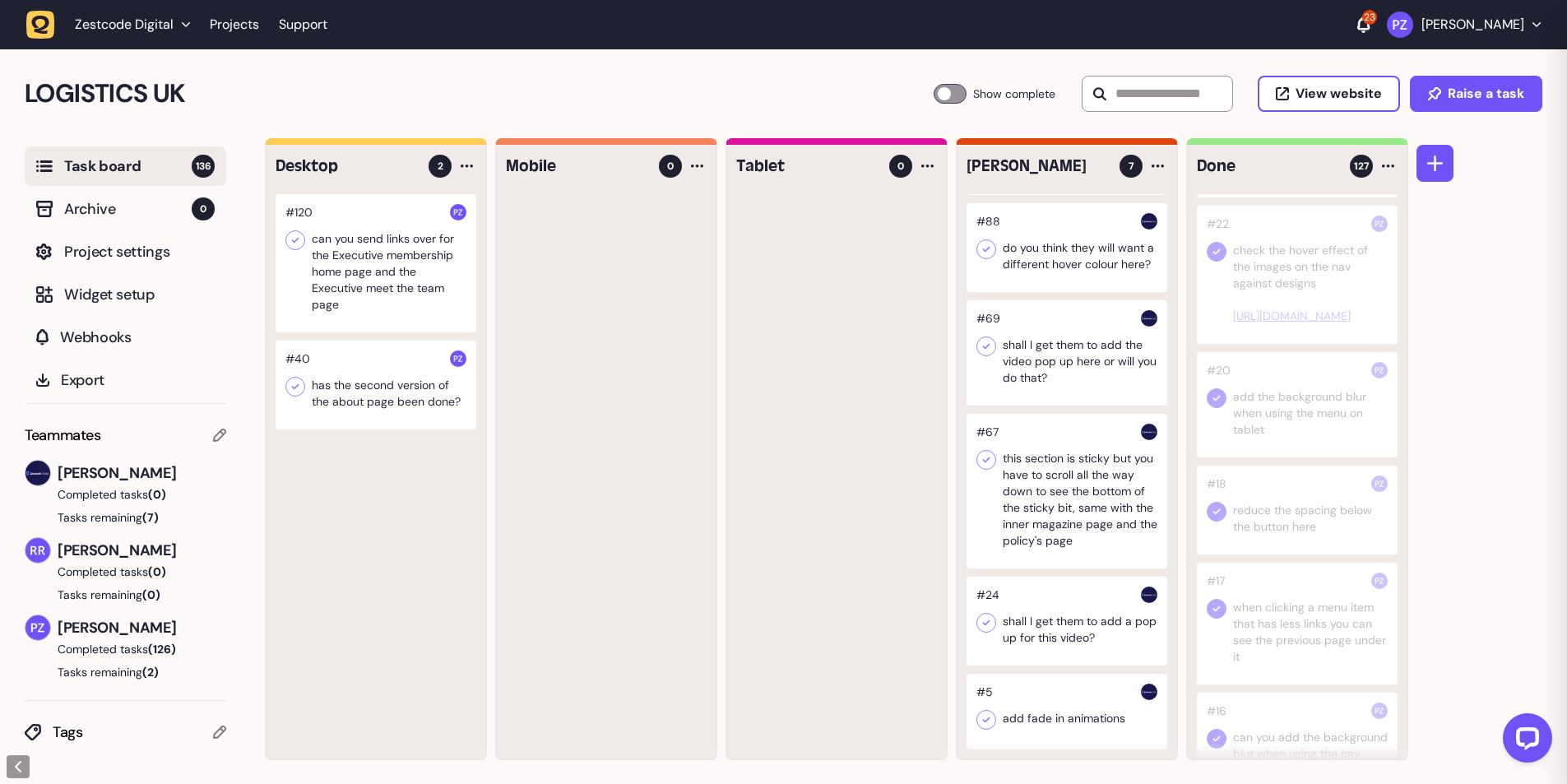
click at [347, 386] on div at bounding box center [375, 384] width 200 height 89
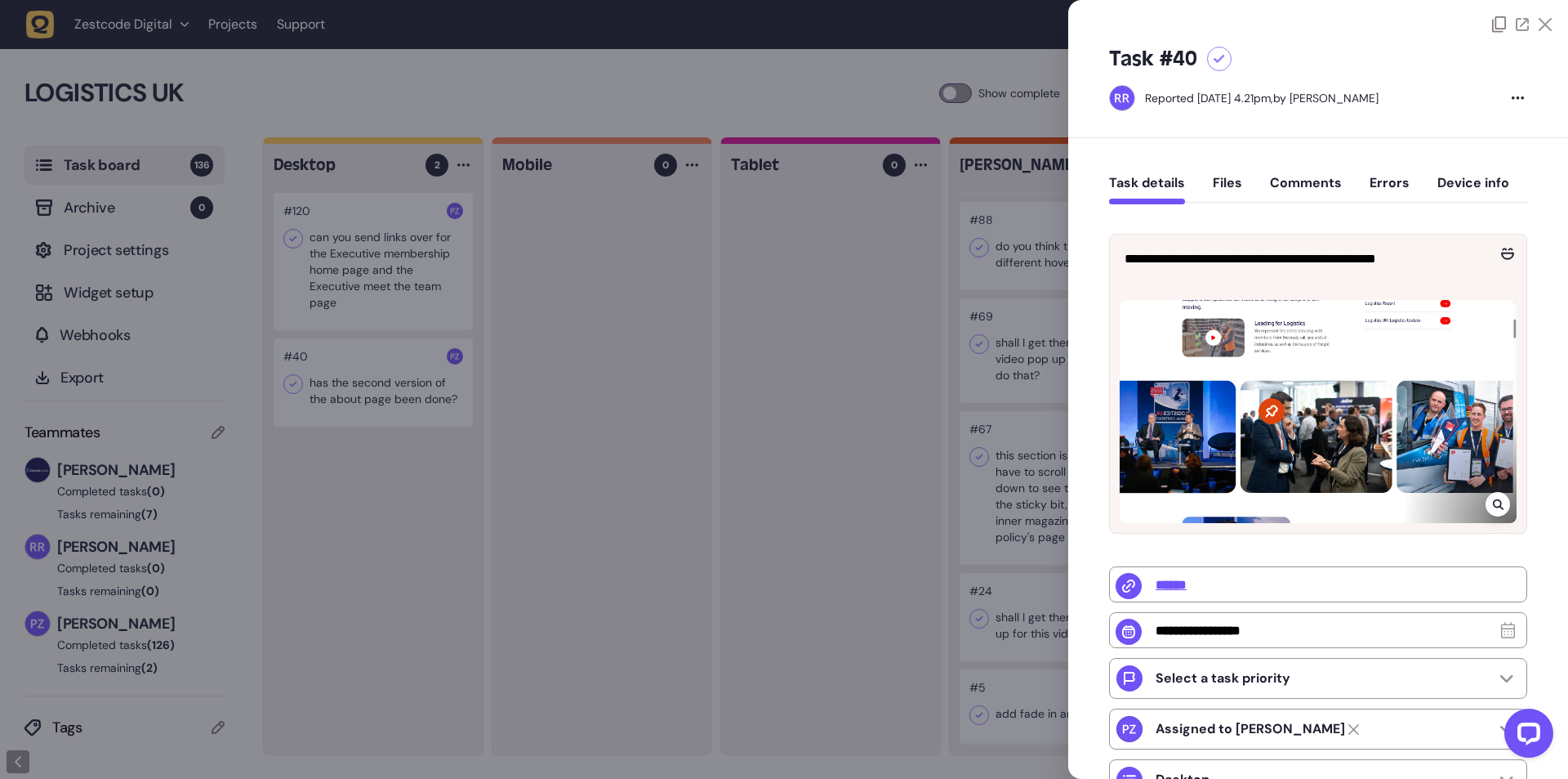
click at [1492, 502] on icon at bounding box center [1497, 505] width 10 height 10
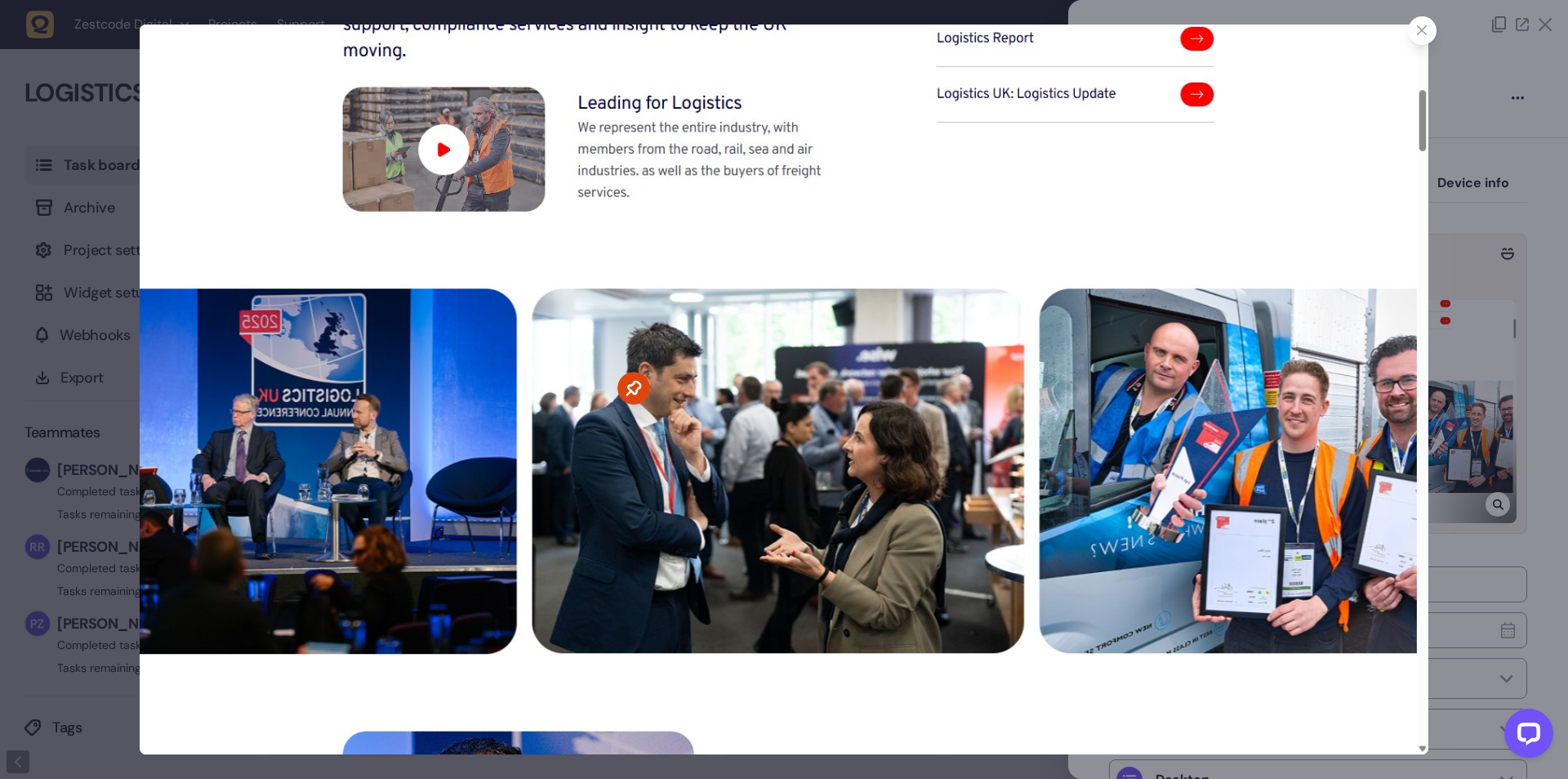
click at [624, 391] on icon at bounding box center [633, 388] width 32 height 32
click at [1424, 35] on icon at bounding box center [1422, 31] width 10 height 10
